Goal: Information Seeking & Learning: Find specific fact

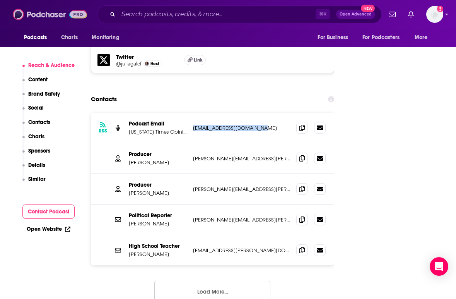
click at [37, 19] on img at bounding box center [50, 14] width 74 height 15
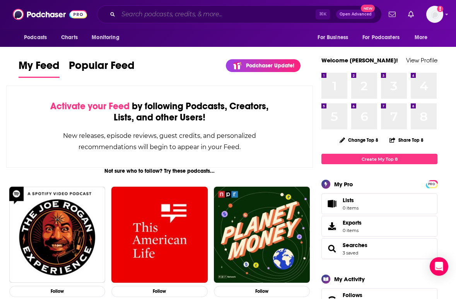
click at [164, 14] on input "Search podcasts, credits, & more..." at bounding box center [216, 14] width 197 height 12
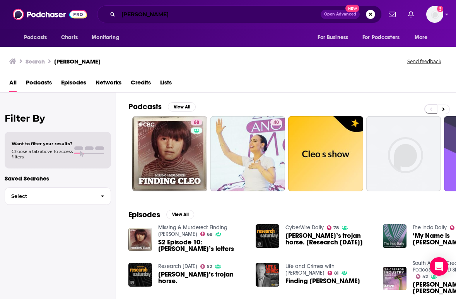
click at [142, 15] on input "[PERSON_NAME]" at bounding box center [219, 14] width 202 height 12
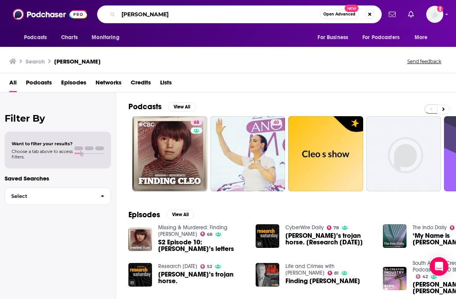
type input "[PERSON_NAME]"
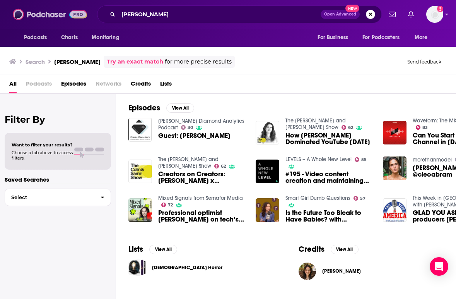
click at [57, 16] on img at bounding box center [50, 14] width 74 height 15
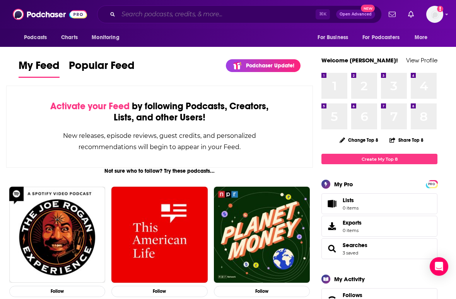
click at [180, 13] on input "Search podcasts, credits, & more..." at bounding box center [216, 14] width 197 height 12
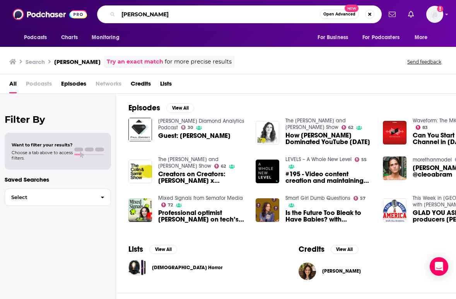
drag, startPoint x: 158, startPoint y: 13, endPoint x: 96, endPoint y: 14, distance: 61.2
click at [96, 14] on div "Podcasts Charts Monitoring [PERSON_NAME] Open Advanced New For Business For Pod…" at bounding box center [236, 14] width 291 height 18
type input "Huge If True"
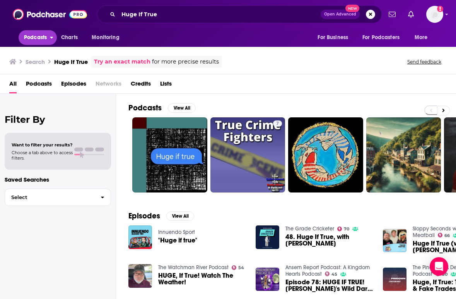
click at [40, 36] on span "Podcasts" at bounding box center [35, 37] width 23 height 11
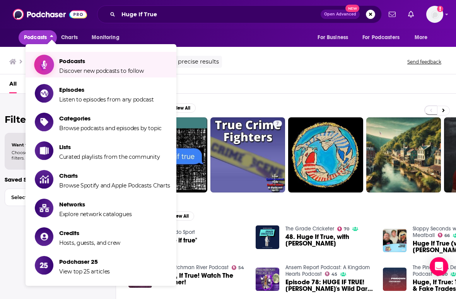
click at [77, 56] on span "Podcasts Discover new podcasts to follow" at bounding box center [101, 64] width 85 height 19
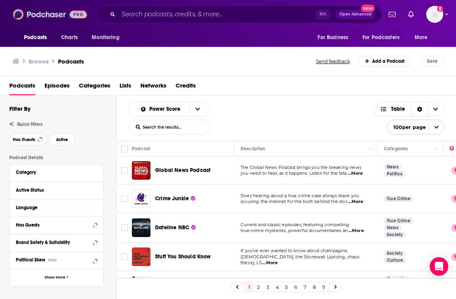
click at [53, 15] on img at bounding box center [50, 14] width 74 height 15
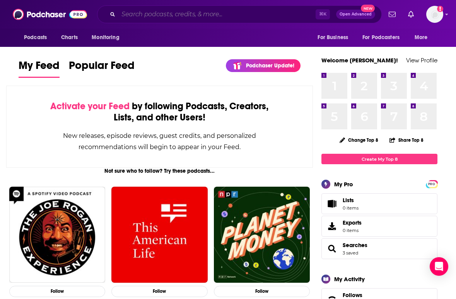
click at [171, 15] on input "Search podcasts, credits, & more..." at bounding box center [216, 14] width 197 height 12
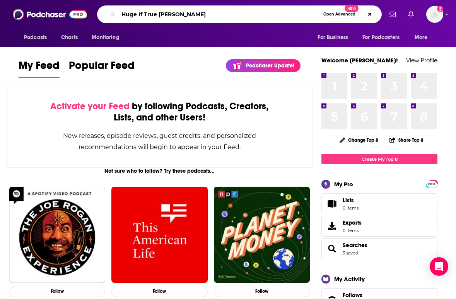
type input "Huge If True [PERSON_NAME]"
